Goal: Transaction & Acquisition: Purchase product/service

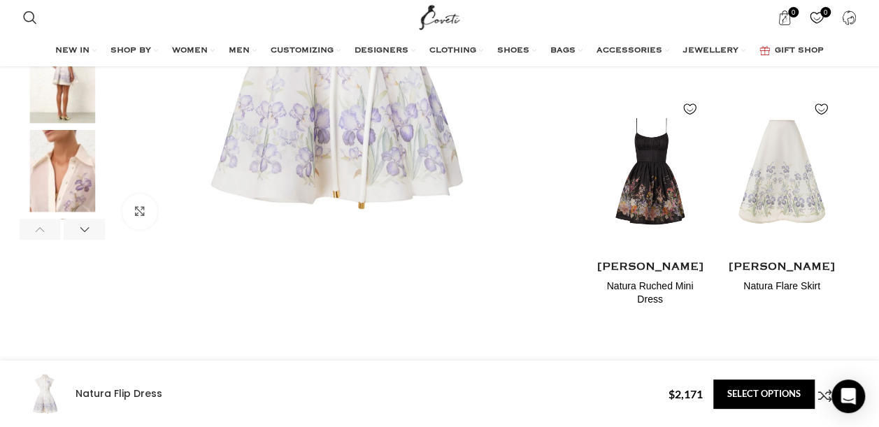
scroll to position [532, 0]
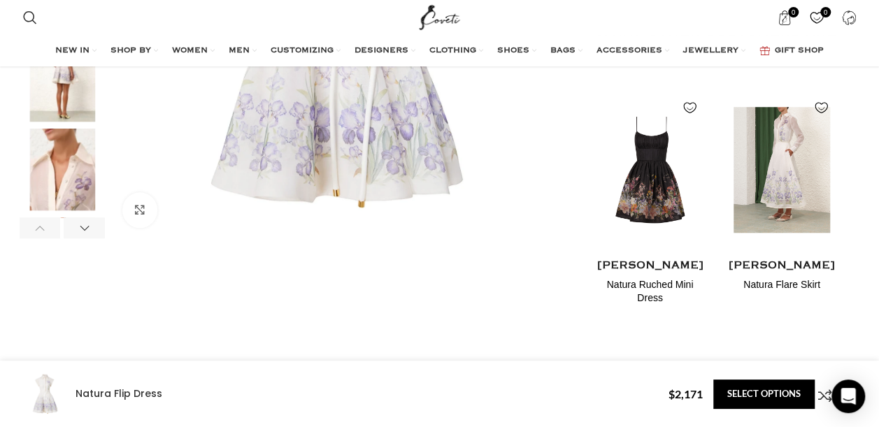
click at [793, 286] on h4 "Natura Flare Skirt" at bounding box center [782, 285] width 111 height 14
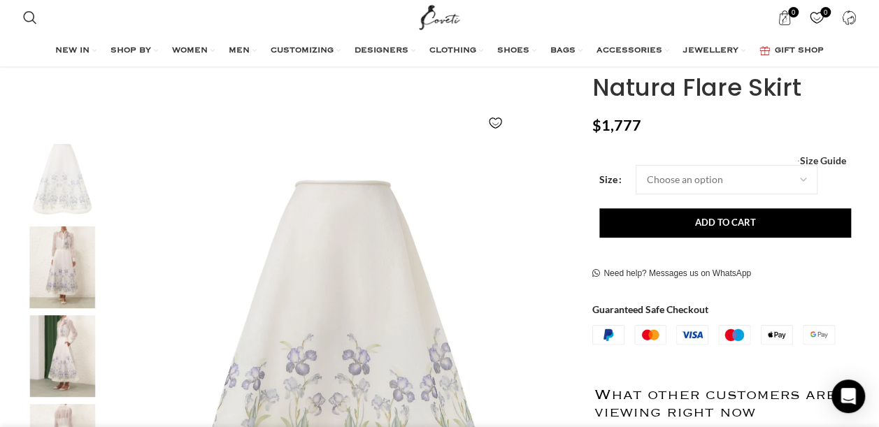
scroll to position [196, 0]
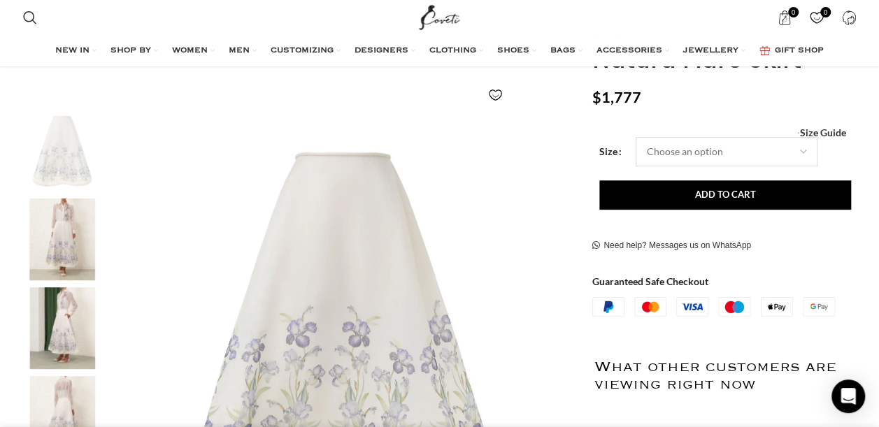
click at [803, 145] on select "Choose an option 6 UK 8 UK 10 [GEOGRAPHIC_DATA] 12 [GEOGRAPHIC_DATA] 14 [GEOGRA…" at bounding box center [727, 151] width 182 height 29
click at [636, 137] on select "Choose an option 6 UK 8 UK 10 [GEOGRAPHIC_DATA] 12 [GEOGRAPHIC_DATA] 14 [GEOGRA…" at bounding box center [727, 151] width 182 height 29
select select "8-[GEOGRAPHIC_DATA]"
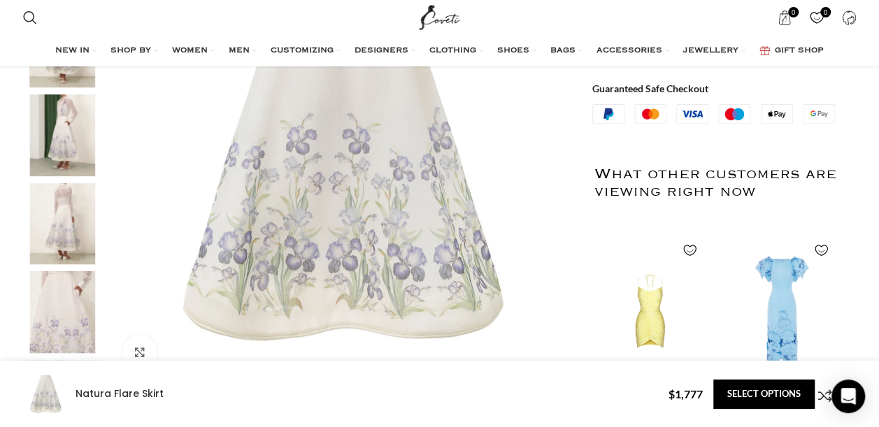
scroll to position [397, 0]
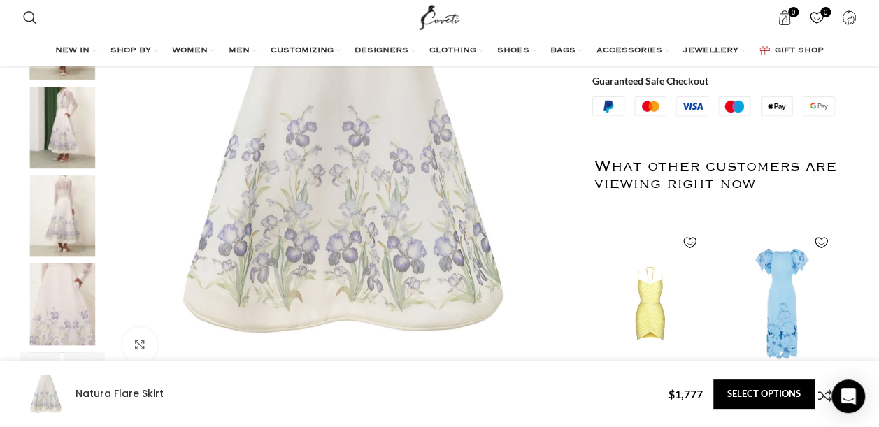
click at [62, 311] on img "5 / 8" at bounding box center [62, 305] width 85 height 82
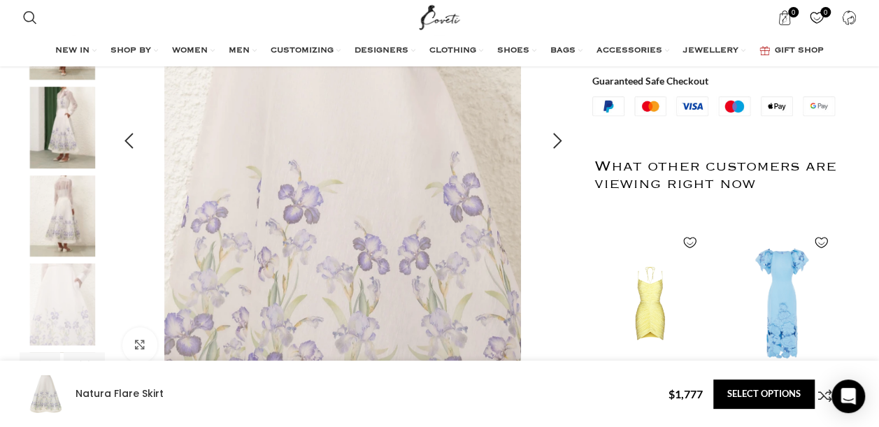
scroll to position [0, 295]
click at [357, 261] on img "5 / 8" at bounding box center [343, 142] width 464 height 464
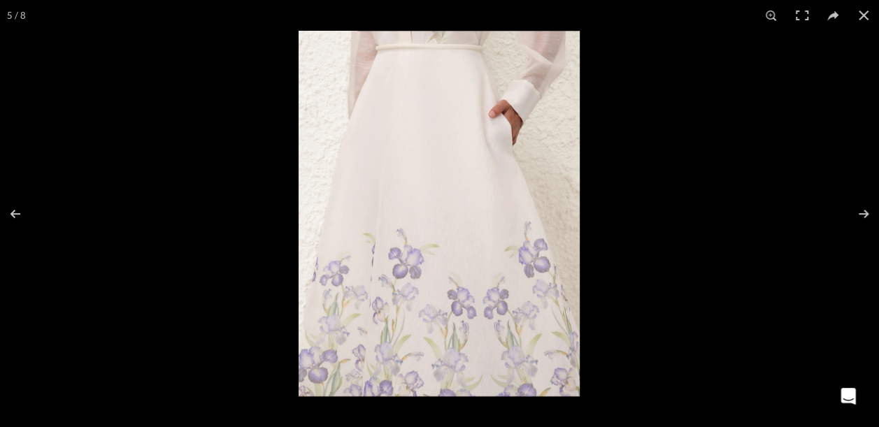
click at [439, 241] on img at bounding box center [439, 214] width 281 height 366
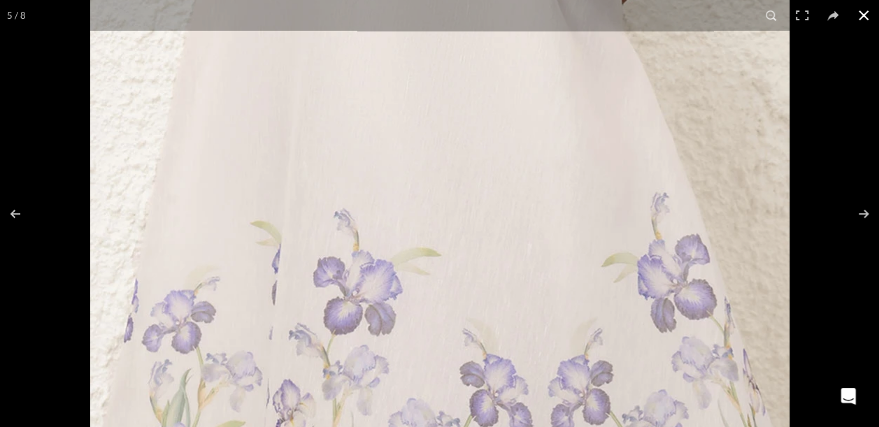
click at [865, 13] on button at bounding box center [864, 15] width 31 height 31
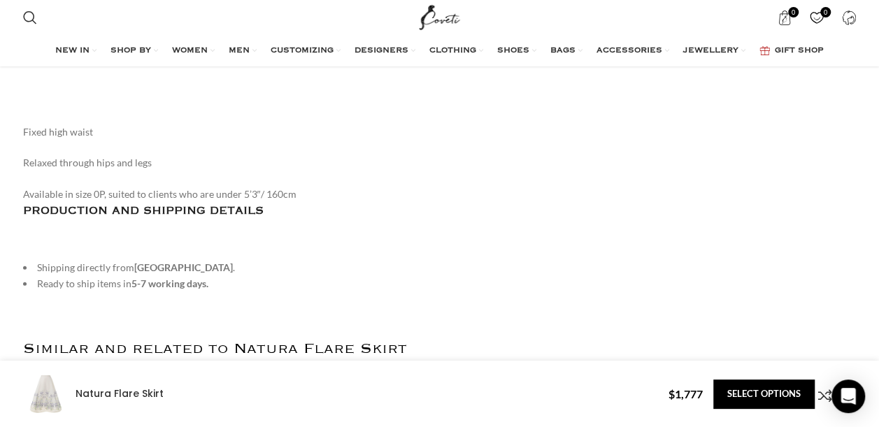
scroll to position [1955, 0]
